Goal: Task Accomplishment & Management: Manage account settings

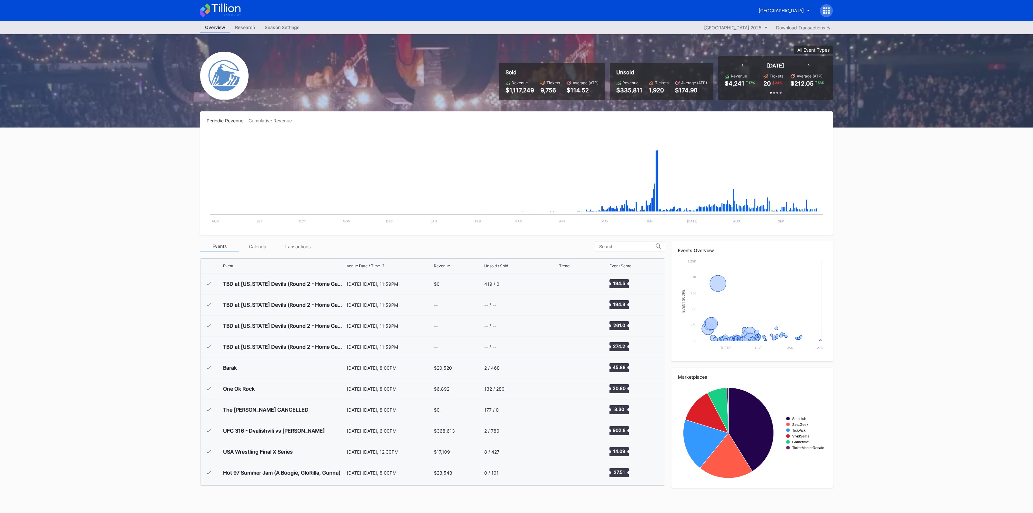
scroll to position [1007, 0]
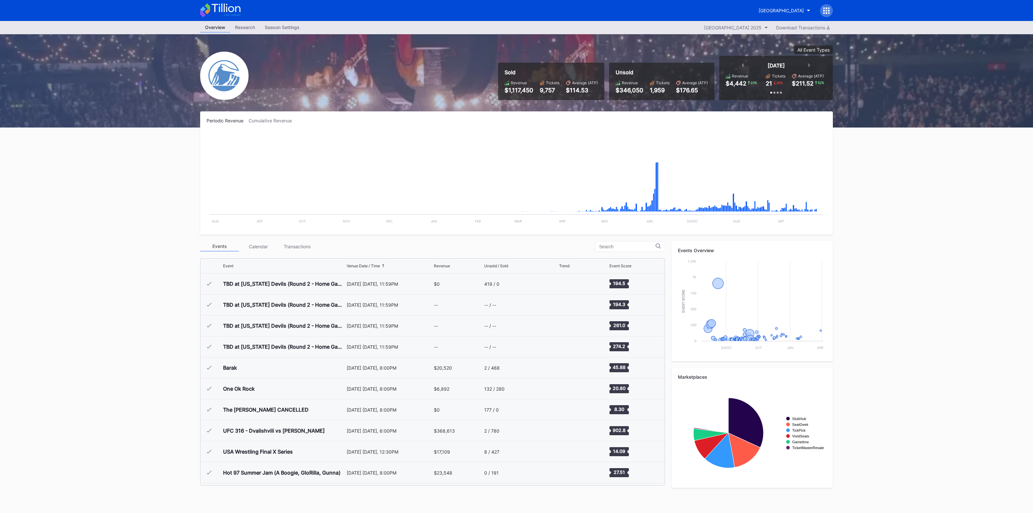
scroll to position [1007, 0]
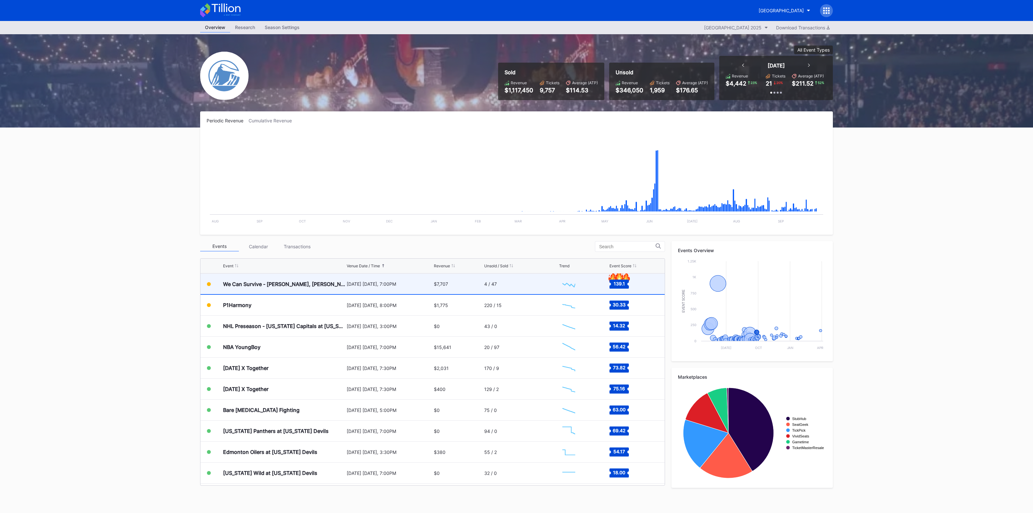
click at [402, 281] on div "[DATE] [DATE], 7:00PM" at bounding box center [390, 283] width 86 height 5
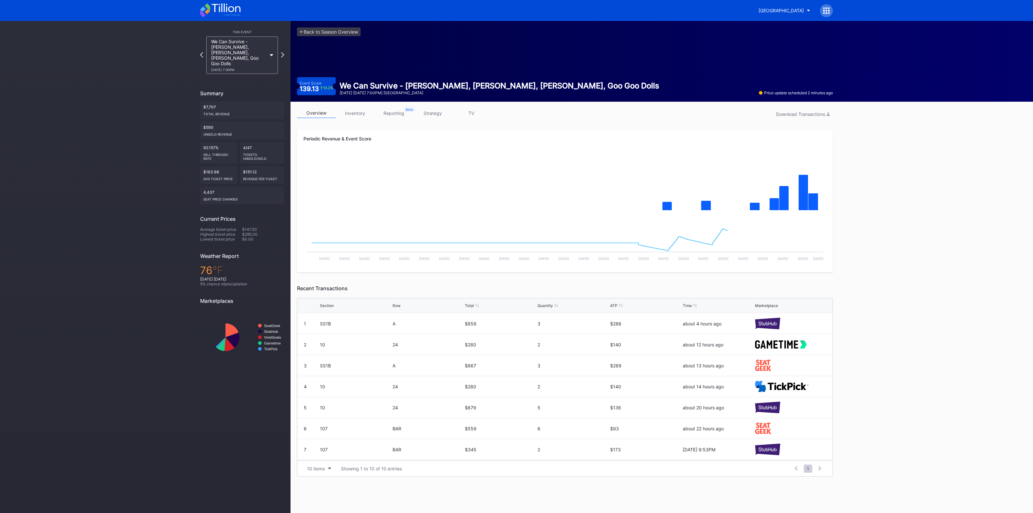
click at [361, 112] on link "inventory" at bounding box center [355, 113] width 39 height 10
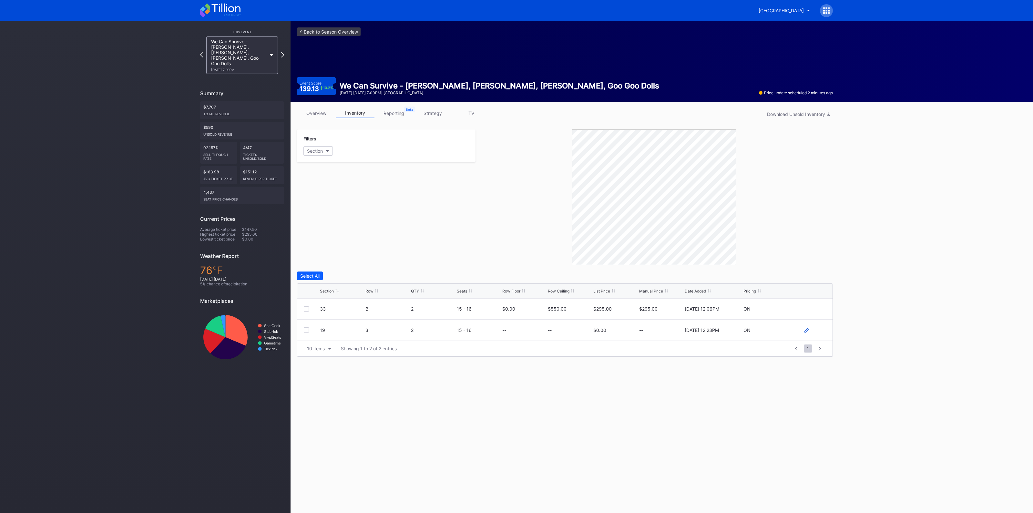
click at [804, 330] on icon at bounding box center [806, 330] width 5 height 5
click at [570, 334] on input at bounding box center [570, 332] width 44 height 12
type input "450"
click at [817, 334] on div "Save" at bounding box center [816, 331] width 11 height 5
click at [805, 330] on icon at bounding box center [806, 330] width 5 height 5
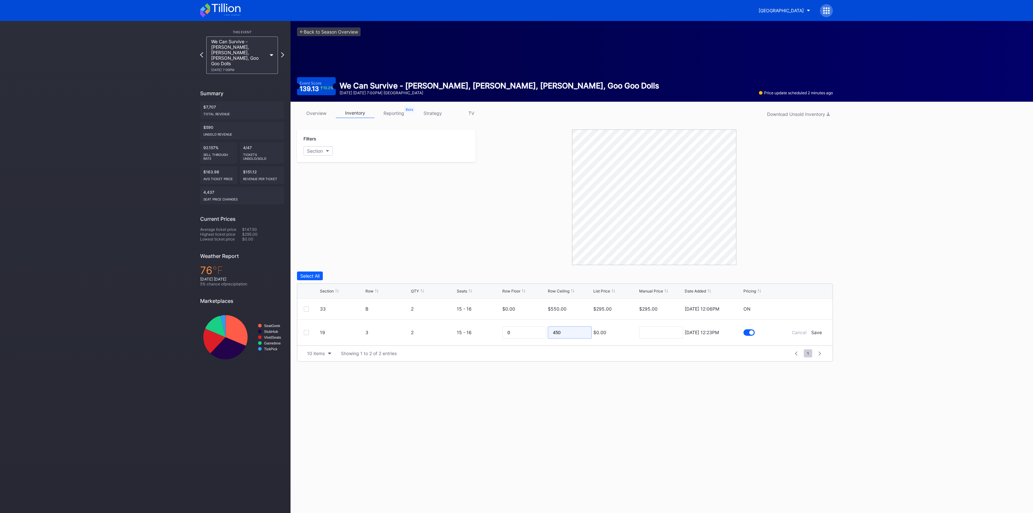
click at [568, 329] on input "450" at bounding box center [570, 332] width 44 height 12
type input "2"
type input "325"
click at [815, 333] on div "Save" at bounding box center [816, 331] width 11 height 5
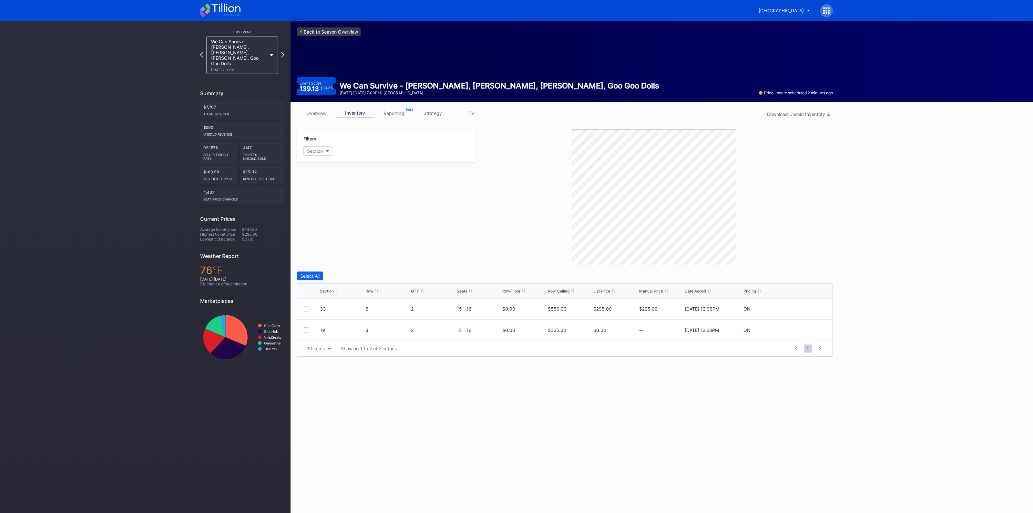
click at [325, 30] on link "<- Back to Season Overview" at bounding box center [329, 31] width 64 height 9
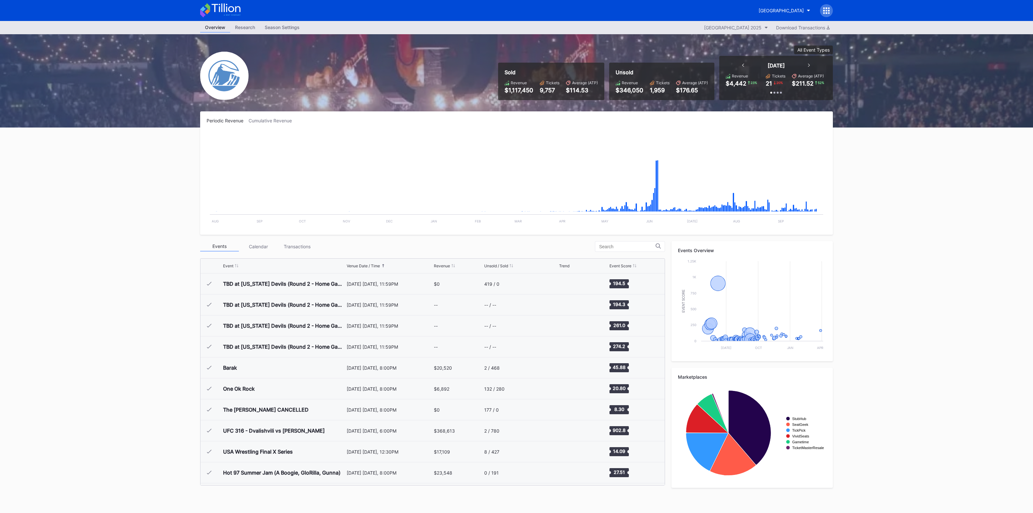
scroll to position [1007, 0]
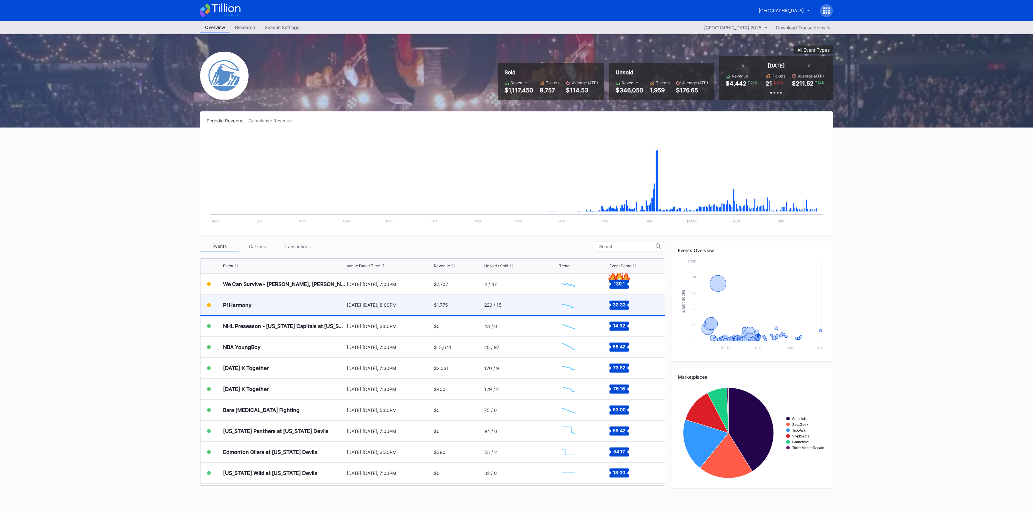
click at [347, 304] on div "[DATE] [DATE], 8:00PM" at bounding box center [390, 304] width 86 height 5
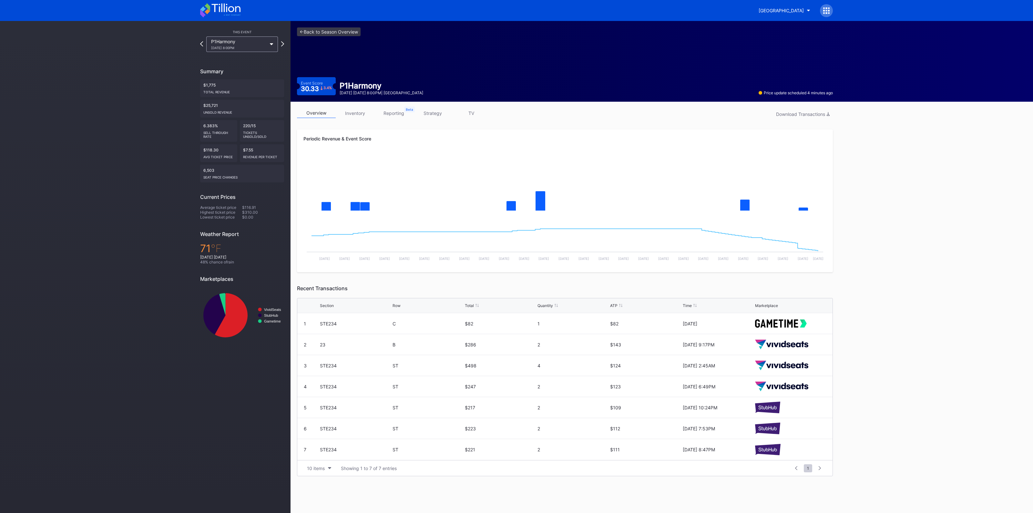
click at [362, 115] on link "inventory" at bounding box center [355, 113] width 39 height 10
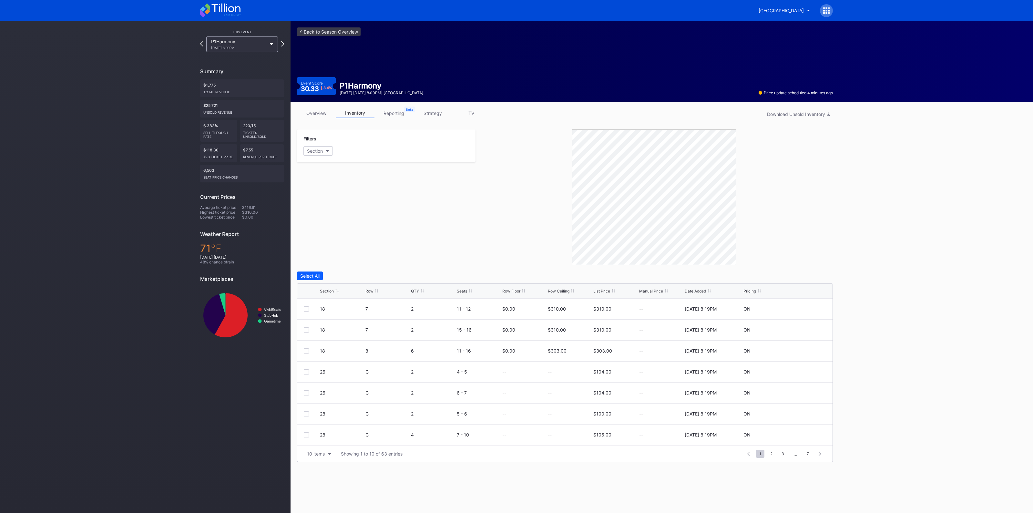
click at [335, 290] on icon at bounding box center [336, 290] width 3 height 3
click at [312, 452] on div "10 items" at bounding box center [316, 453] width 18 height 5
click at [317, 435] on div "200 items" at bounding box center [319, 436] width 21 height 5
click at [324, 116] on link "overview" at bounding box center [316, 113] width 39 height 10
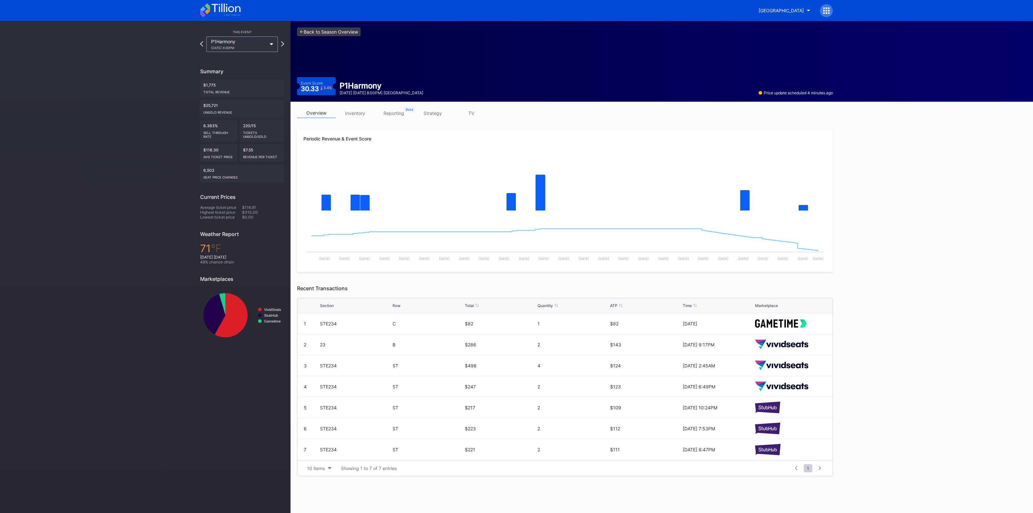
click at [323, 30] on link "<- Back to Season Overview" at bounding box center [329, 31] width 64 height 9
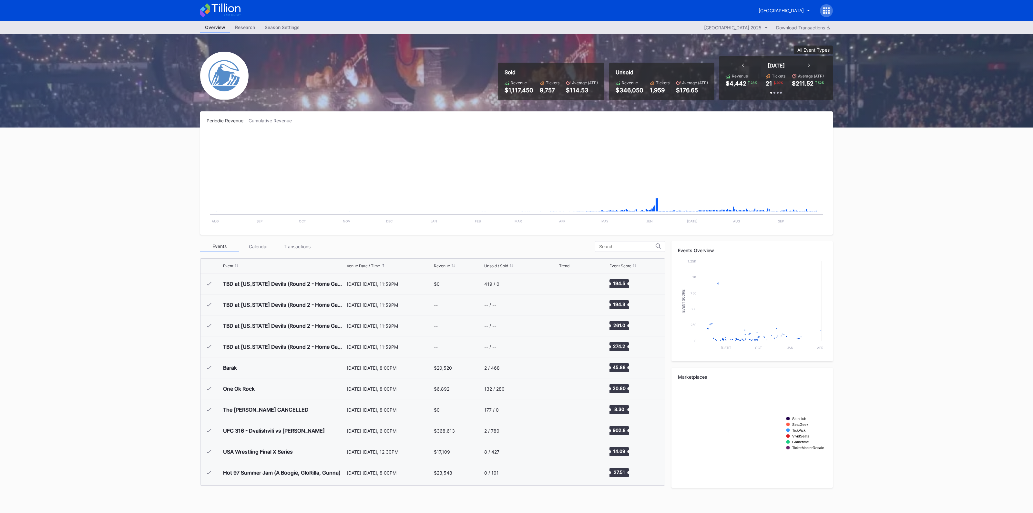
scroll to position [1007, 0]
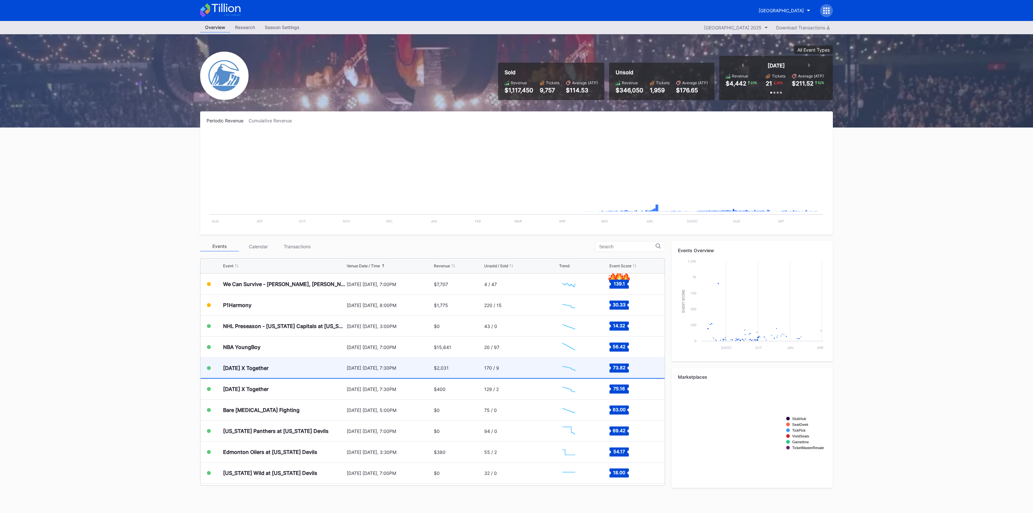
click at [304, 369] on div "[DATE] X Together" at bounding box center [284, 368] width 122 height 20
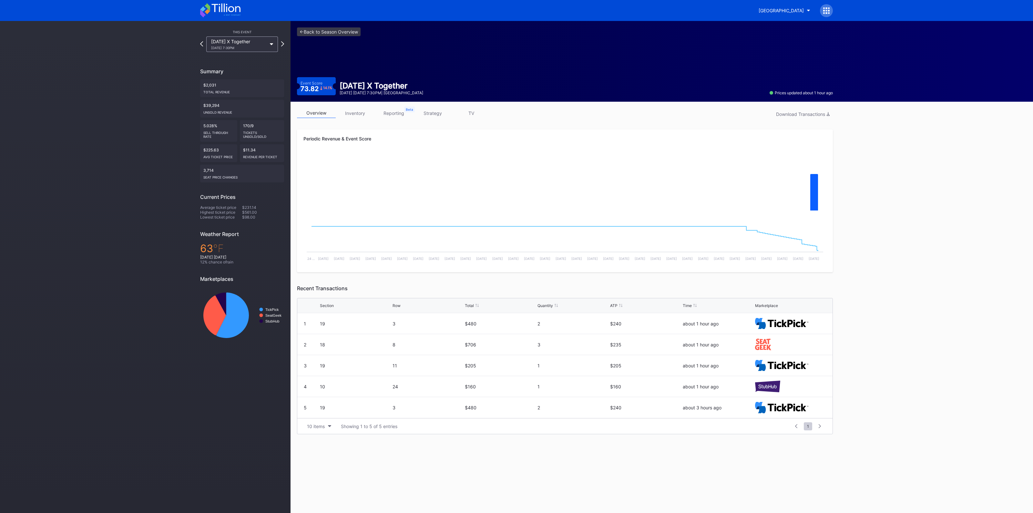
click at [357, 110] on link "inventory" at bounding box center [355, 113] width 39 height 10
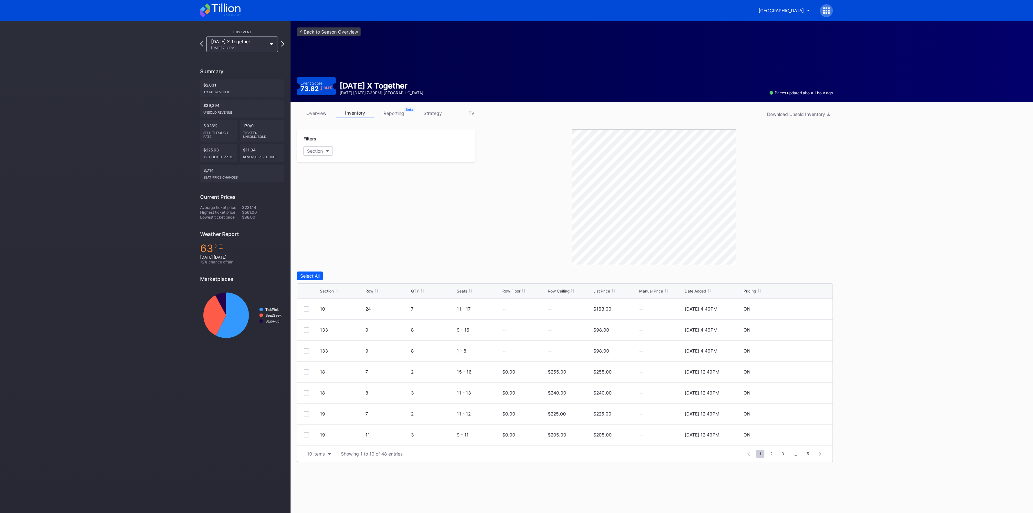
click at [322, 290] on div "Section" at bounding box center [327, 291] width 14 height 5
click at [337, 31] on link "<- Back to Season Overview" at bounding box center [329, 31] width 64 height 9
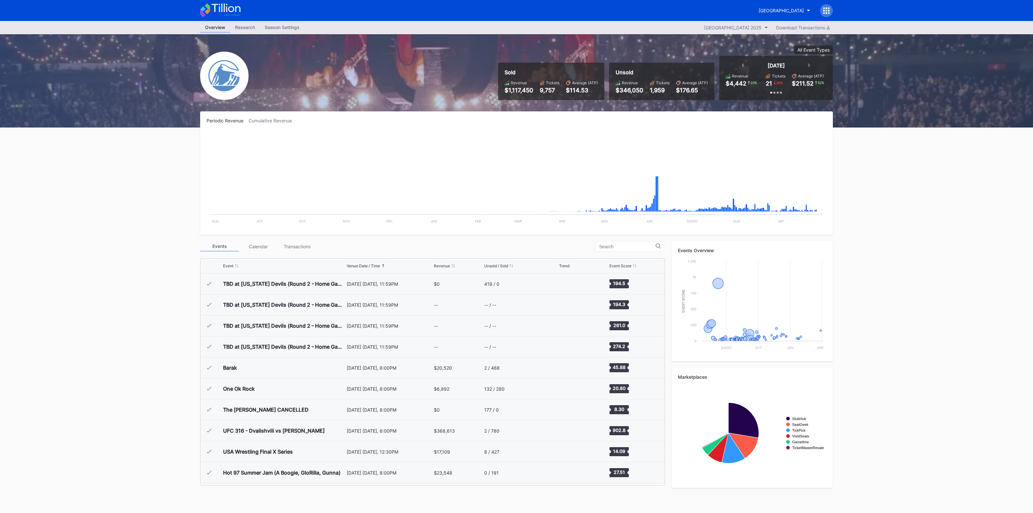
scroll to position [1007, 0]
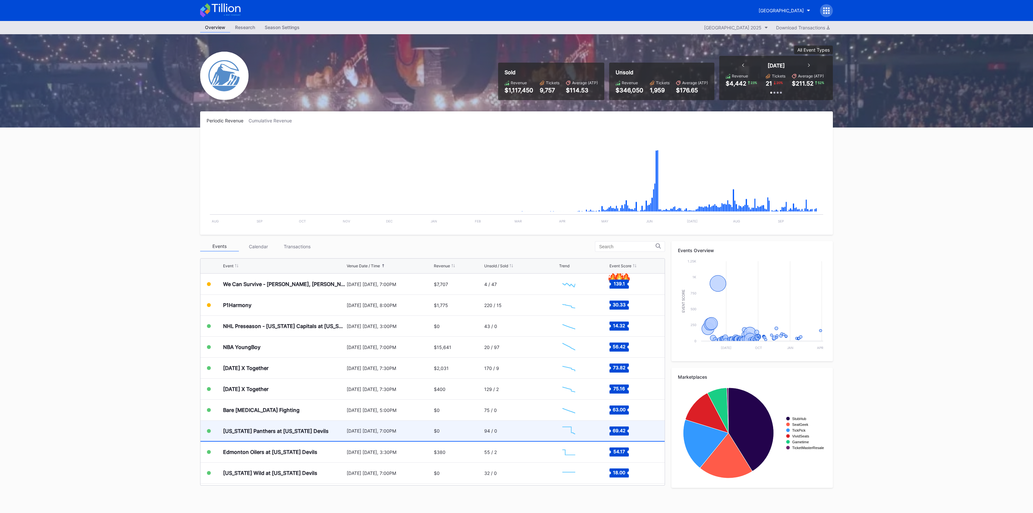
click at [268, 428] on div "[US_STATE] Panthers at [US_STATE] Devils" at bounding box center [276, 431] width 106 height 6
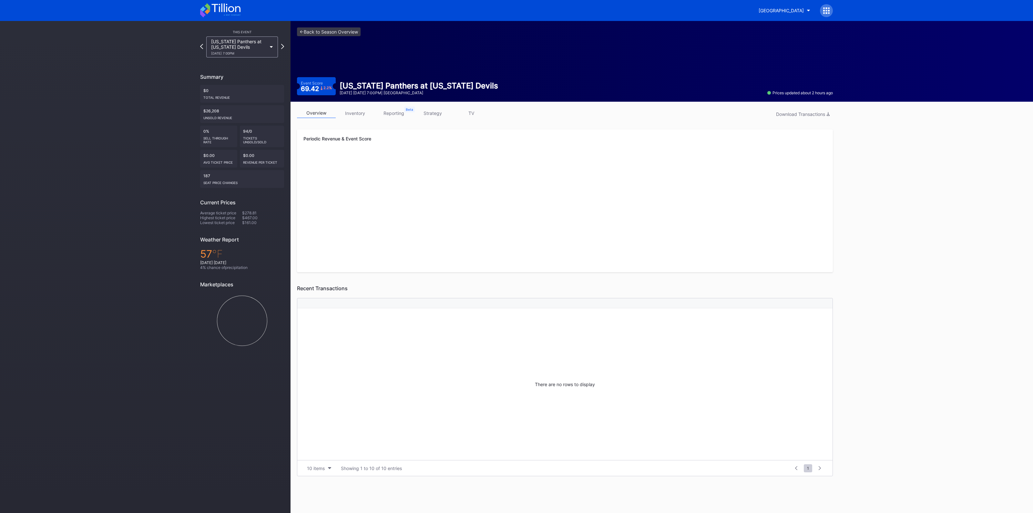
click at [353, 115] on link "inventory" at bounding box center [355, 113] width 39 height 10
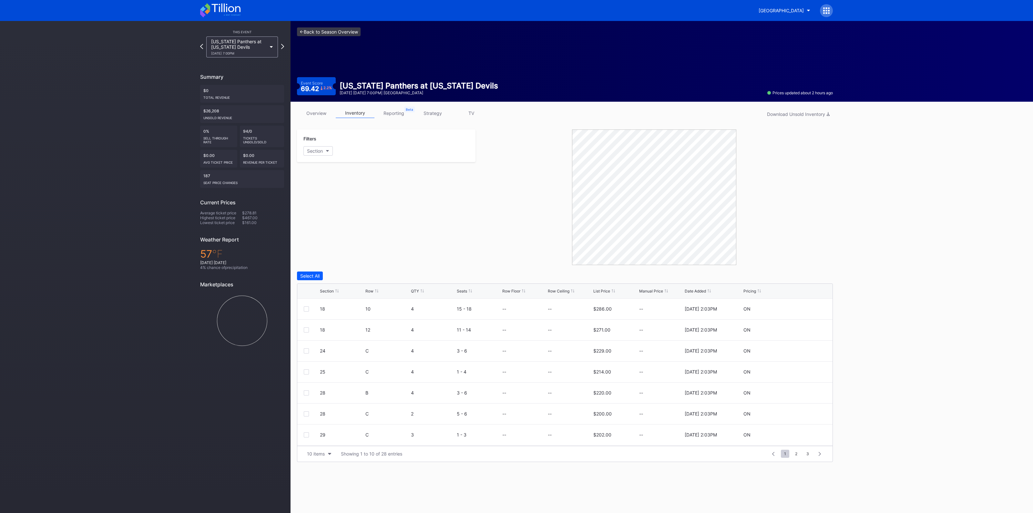
click at [338, 29] on link "<- Back to Season Overview" at bounding box center [329, 31] width 64 height 9
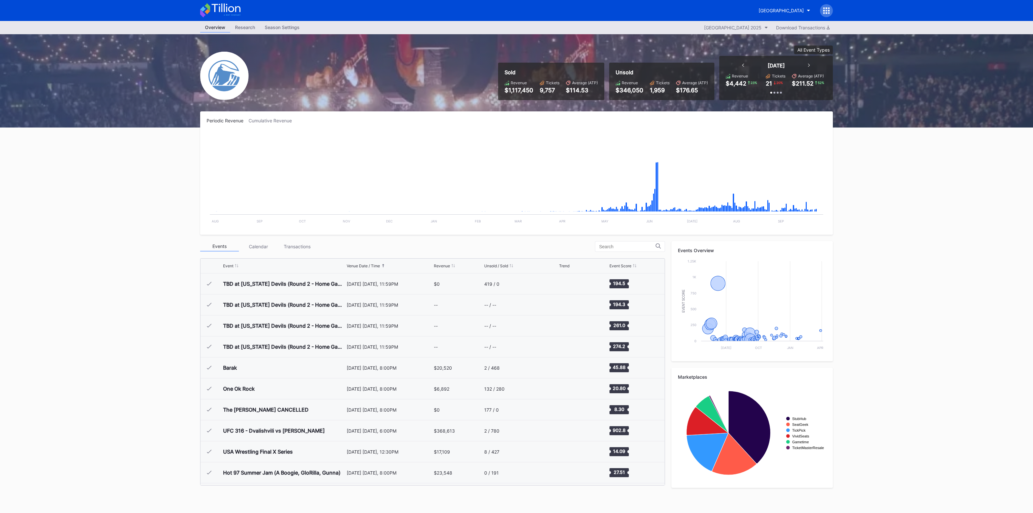
scroll to position [1007, 0]
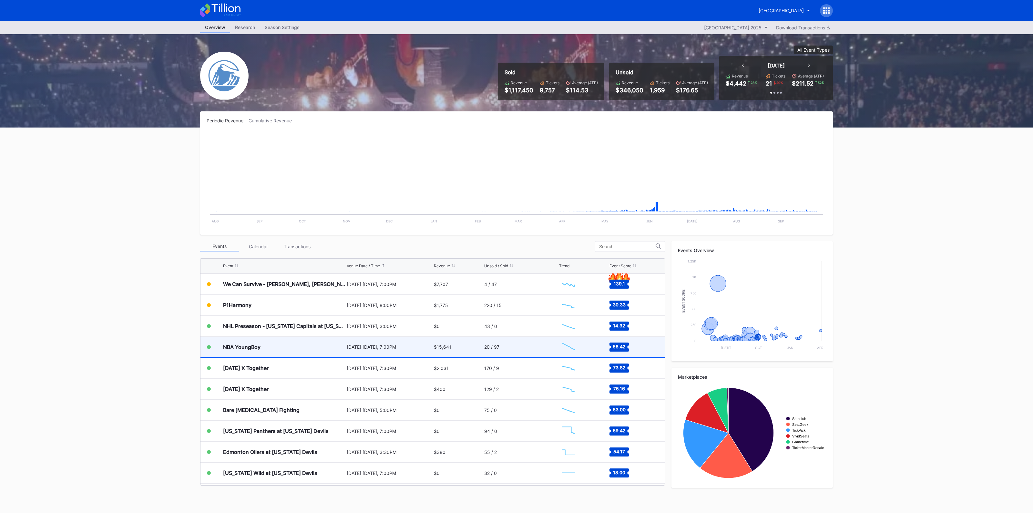
click at [349, 344] on div "[DATE] [DATE], 7:00PM" at bounding box center [390, 346] width 86 height 5
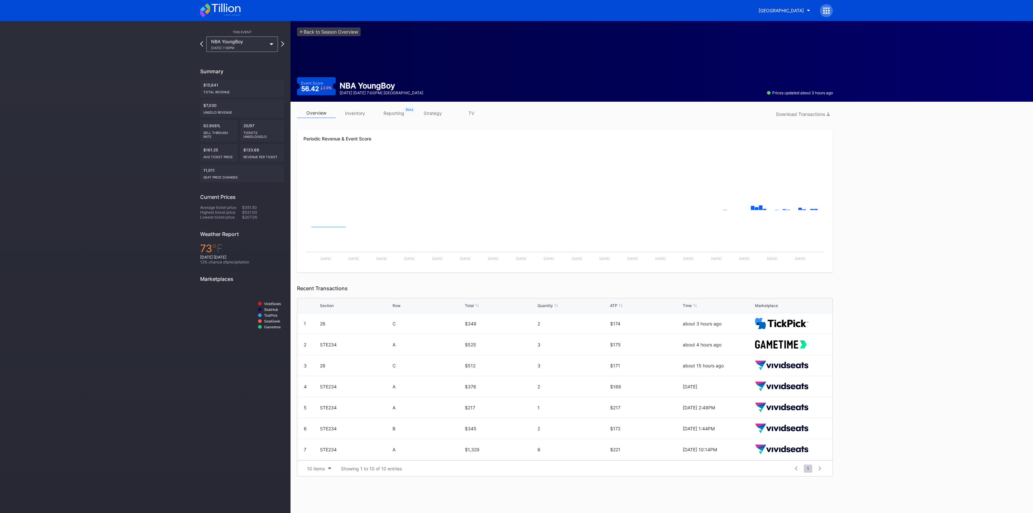
click at [361, 111] on link "inventory" at bounding box center [355, 113] width 39 height 10
